Goal: Go to known website: Access a specific website the user already knows

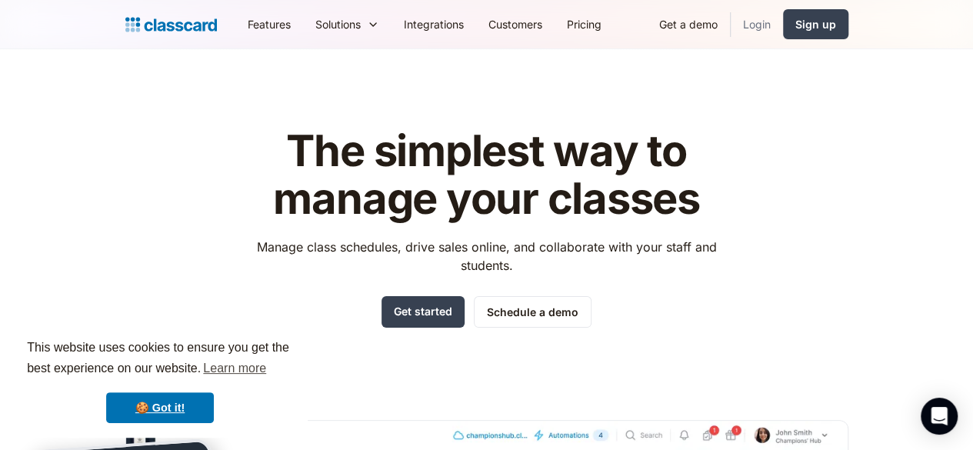
click at [783, 22] on link "Login" at bounding box center [756, 24] width 52 height 35
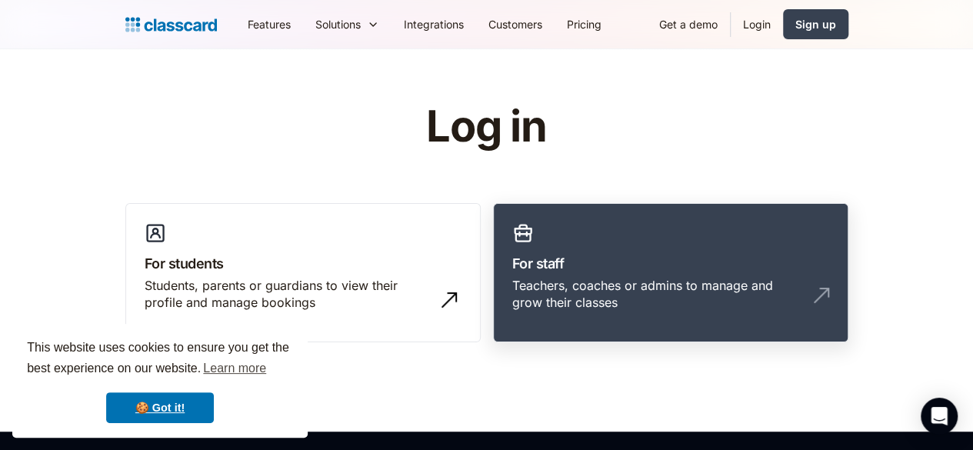
click at [553, 298] on div "Teachers, coaches or admins to manage and grow their classes" at bounding box center [670, 300] width 317 height 47
